Goal: Task Accomplishment & Management: Use online tool/utility

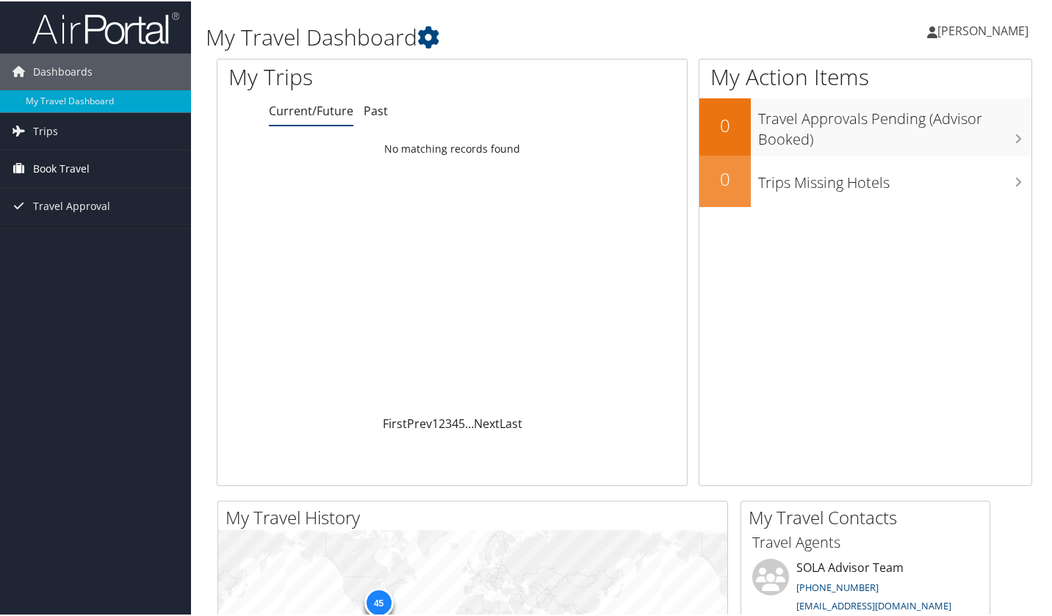
click at [54, 170] on span "Book Travel" at bounding box center [61, 167] width 57 height 37
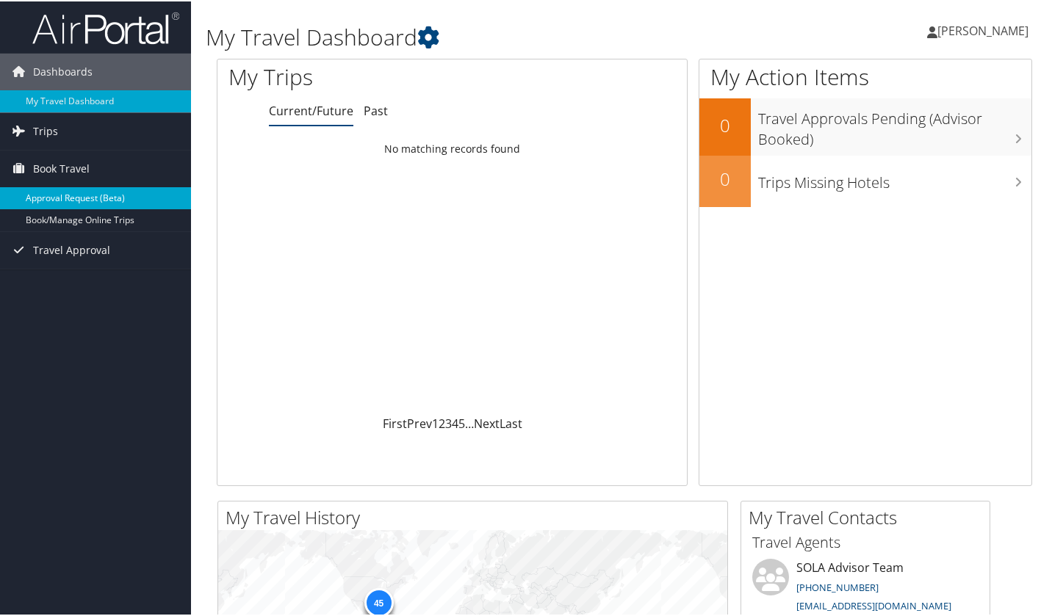
click at [73, 194] on link "Approval Request (Beta)" at bounding box center [95, 197] width 191 height 22
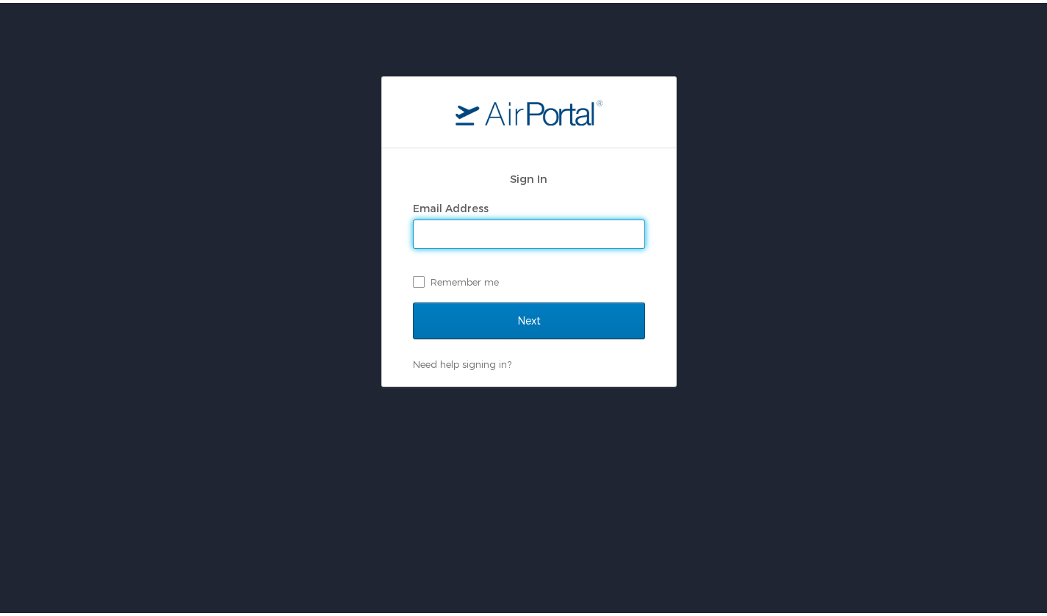
type input "mceles@lsuhsc.edu"
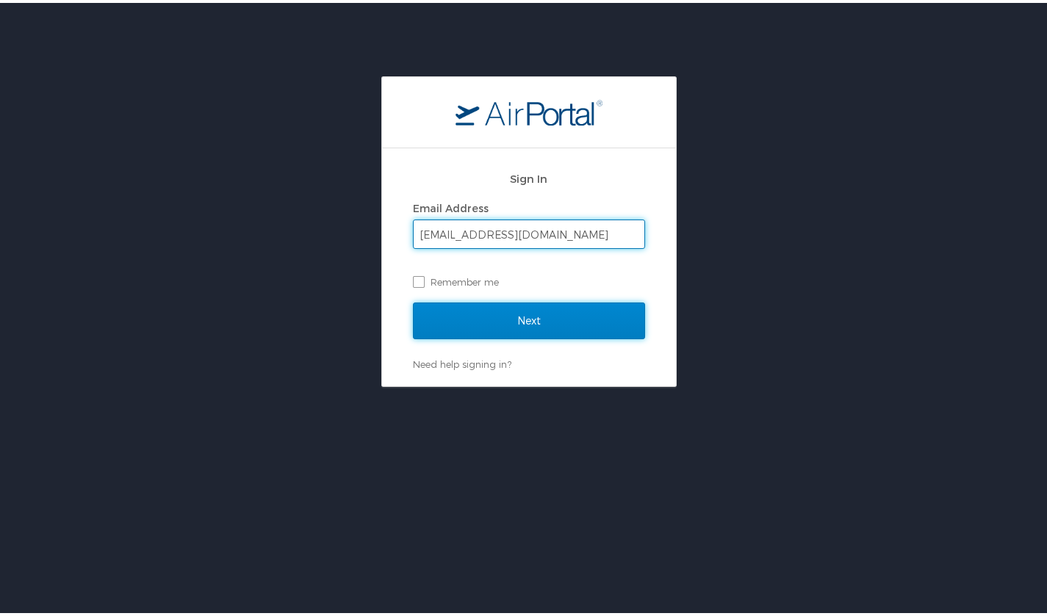
click at [527, 320] on input "Next" at bounding box center [529, 318] width 232 height 37
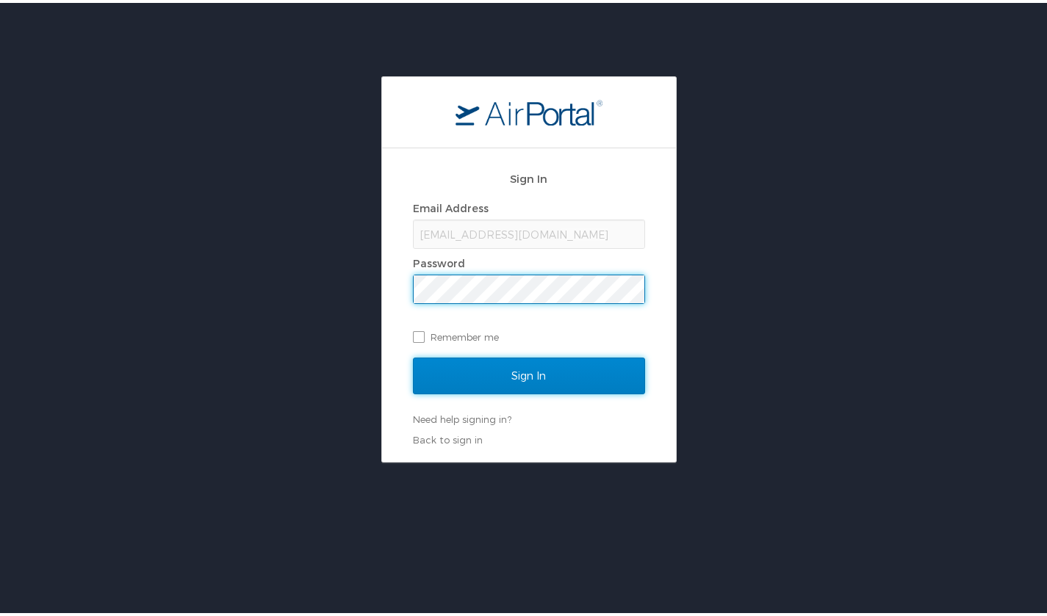
click at [523, 367] on input "Sign In" at bounding box center [529, 373] width 232 height 37
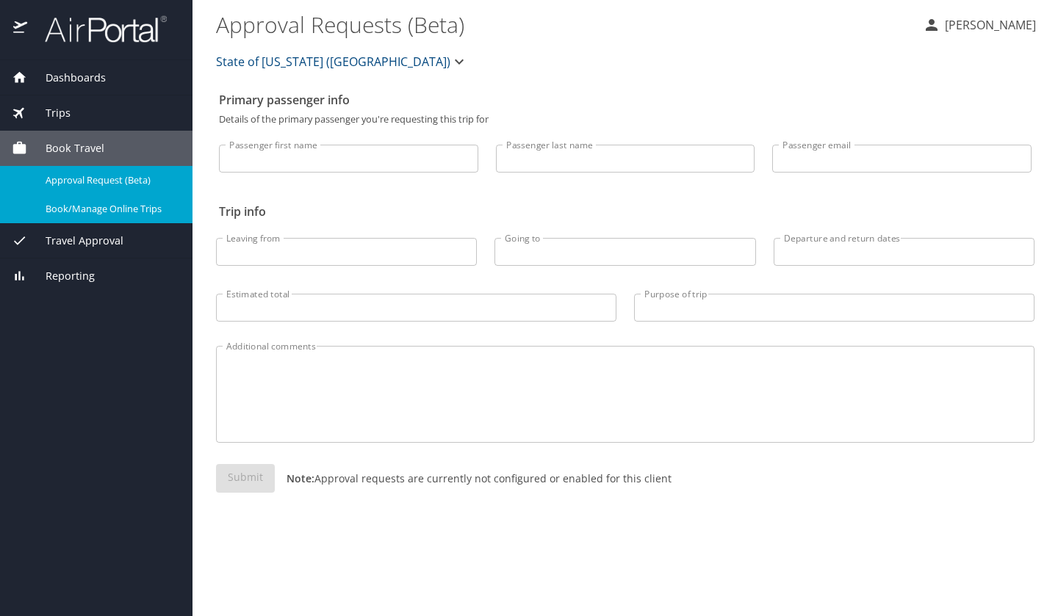
click at [91, 208] on span "Book/Manage Online Trips" at bounding box center [110, 209] width 129 height 14
